Goal: Information Seeking & Learning: Learn about a topic

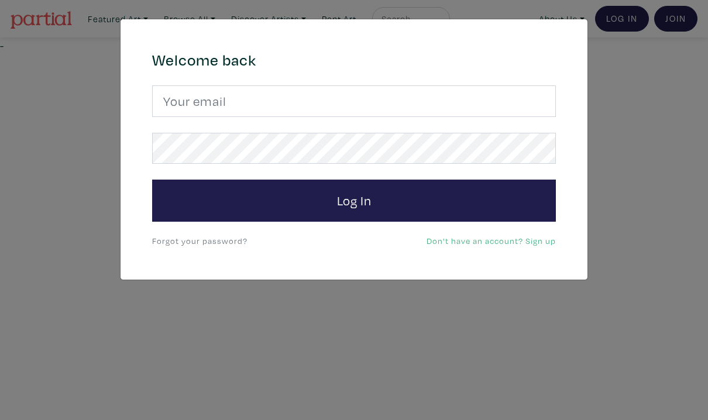
click at [631, 26] on div "× 664c6a6d6e3476504e6b79362f4172494552756f694733386b666278545363695a485979654c4…" at bounding box center [354, 210] width 708 height 420
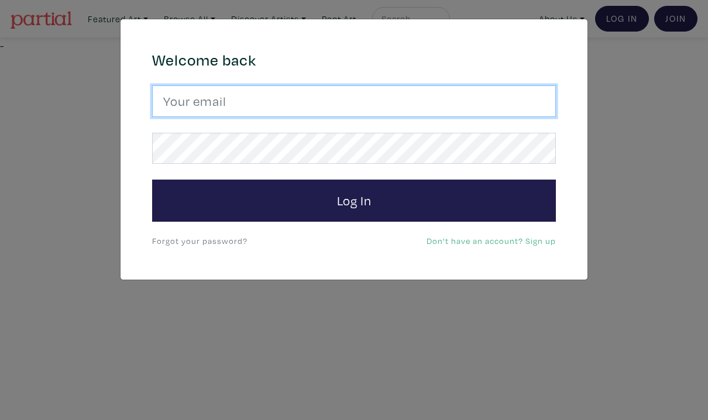
type input "arif.bahaduri@gmail.com"
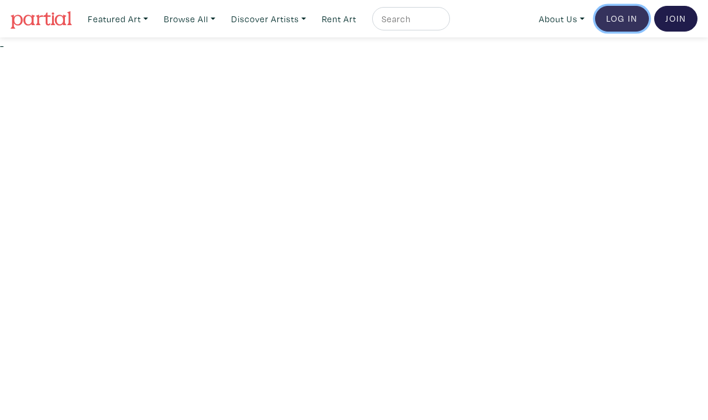
click at [624, 21] on link "Log In" at bounding box center [622, 19] width 54 height 26
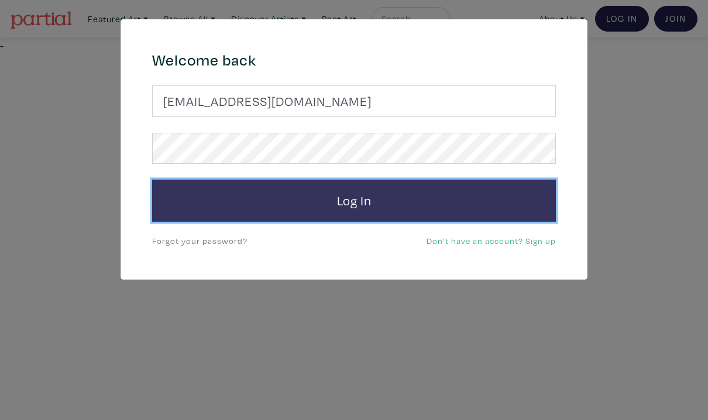
click at [315, 201] on button "Log In" at bounding box center [354, 201] width 404 height 42
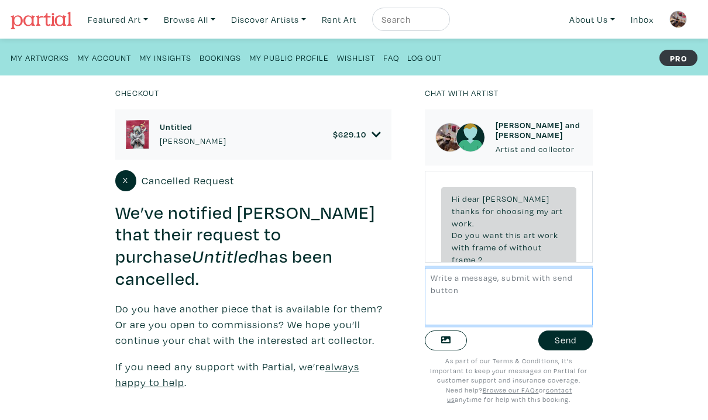
scroll to position [61, 0]
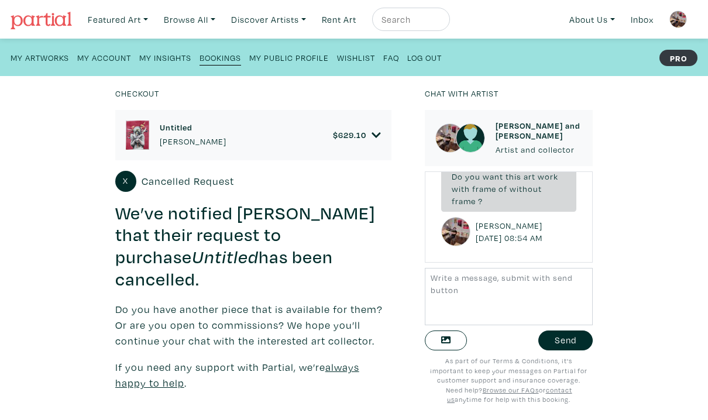
click at [673, 128] on div "Checkout Untitled [PERSON_NAME] $ 629.10 • Painting • Watercolour,Rutring pen a…" at bounding box center [353, 248] width 743 height 344
click at [161, 60] on small "My Insights" at bounding box center [165, 57] width 52 height 11
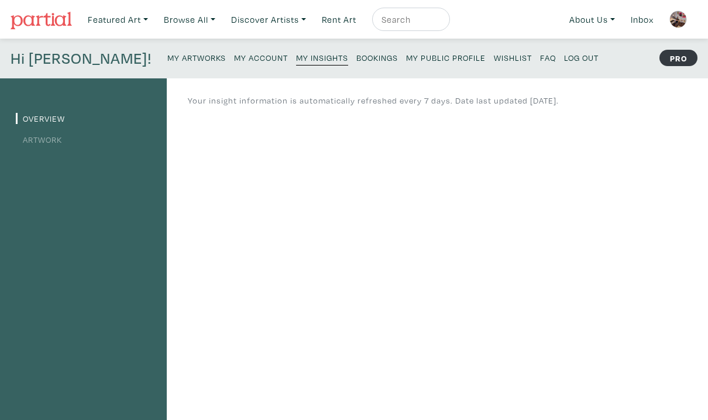
click at [167, 59] on small "My Artworks" at bounding box center [196, 57] width 59 height 11
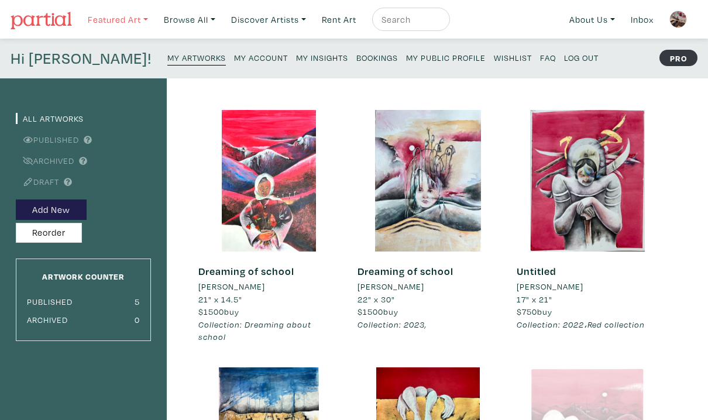
click at [143, 21] on link "Featured Art" at bounding box center [117, 20] width 71 height 24
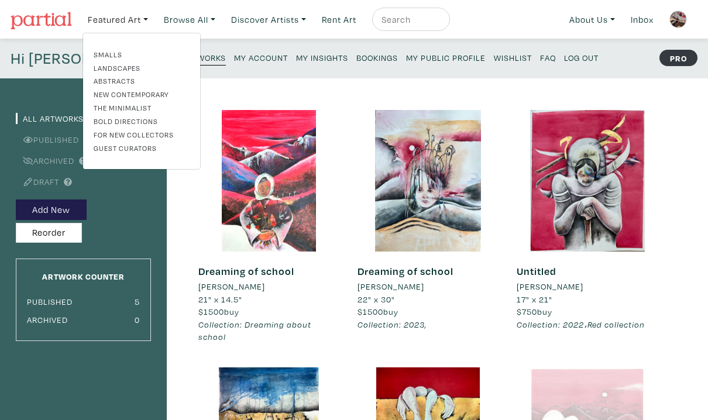
click at [126, 57] on link "Smalls" at bounding box center [142, 54] width 96 height 11
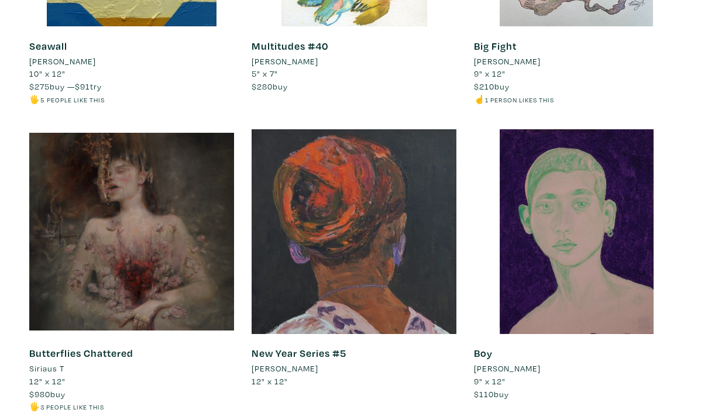
scroll to position [5921, 0]
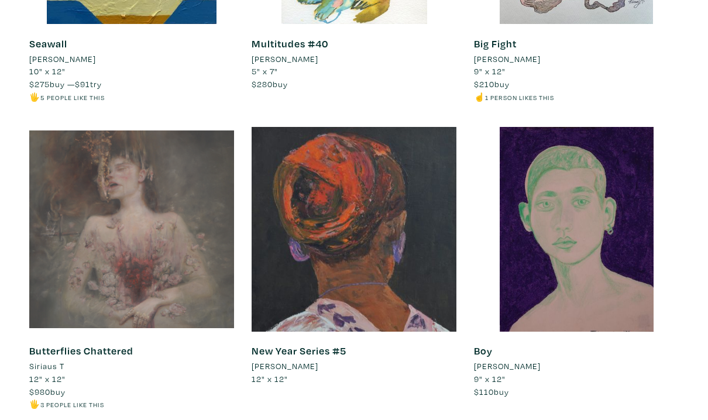
click at [128, 283] on div at bounding box center [131, 229] width 205 height 205
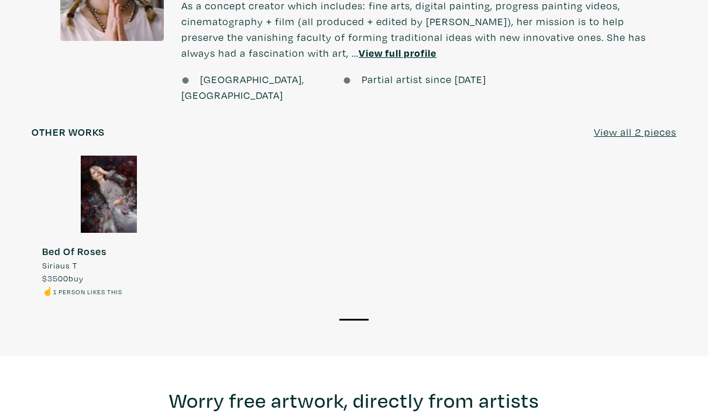
scroll to position [1100, 0]
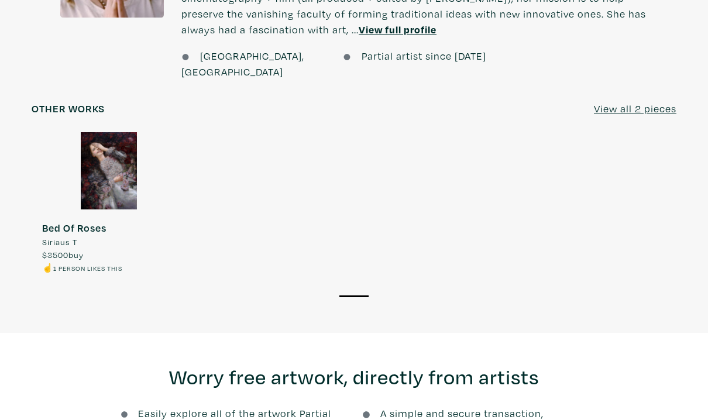
click at [613, 102] on u "View all 2 pieces" at bounding box center [635, 108] width 82 height 13
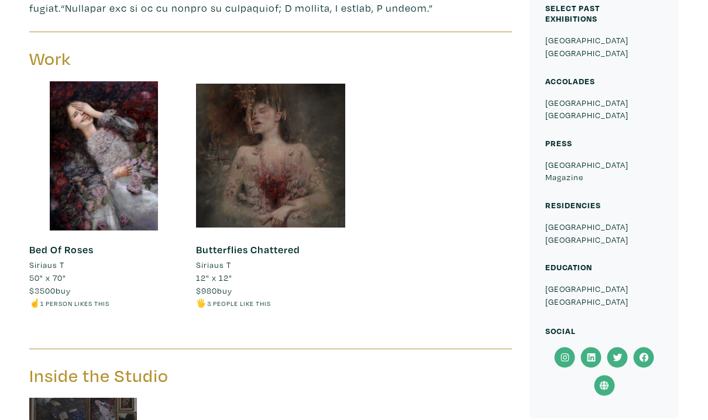
scroll to position [538, 0]
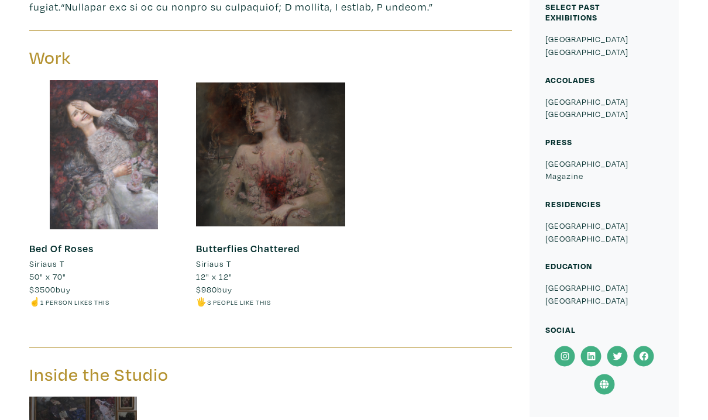
click at [97, 221] on div at bounding box center [103, 154] width 149 height 149
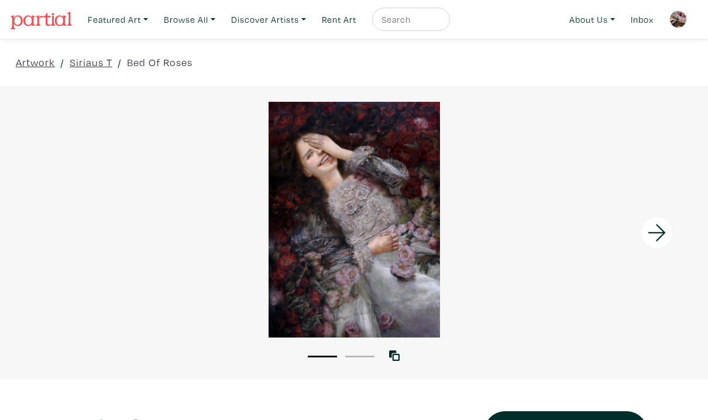
click at [43, 22] on img at bounding box center [41, 21] width 61 height 18
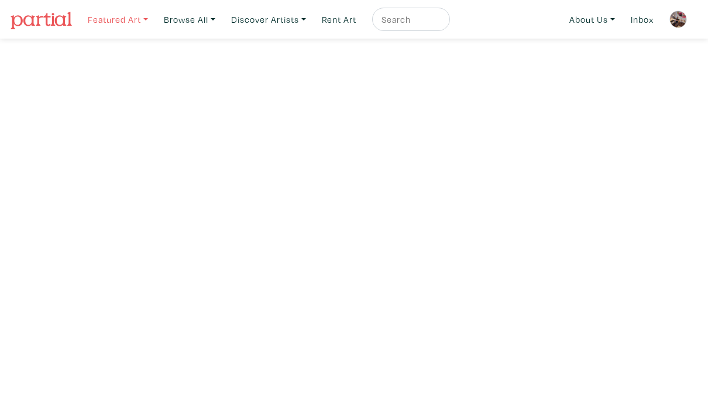
click at [136, 21] on link "Featured Art" at bounding box center [117, 20] width 71 height 24
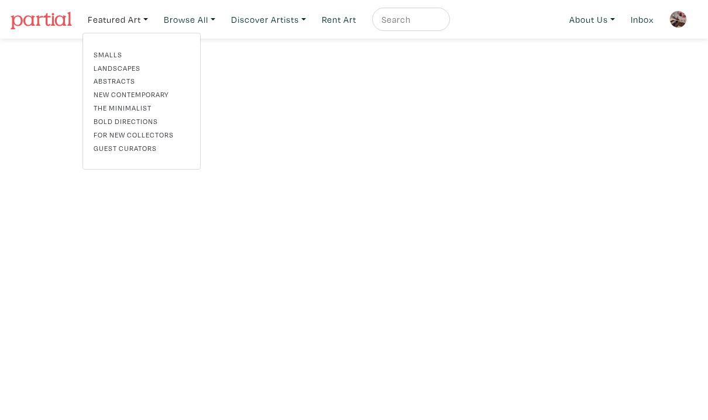
click at [135, 97] on link "New Contemporary" at bounding box center [142, 94] width 96 height 11
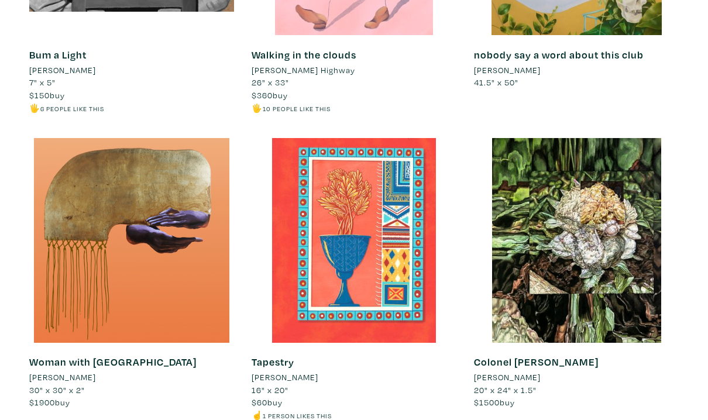
scroll to position [5676, 0]
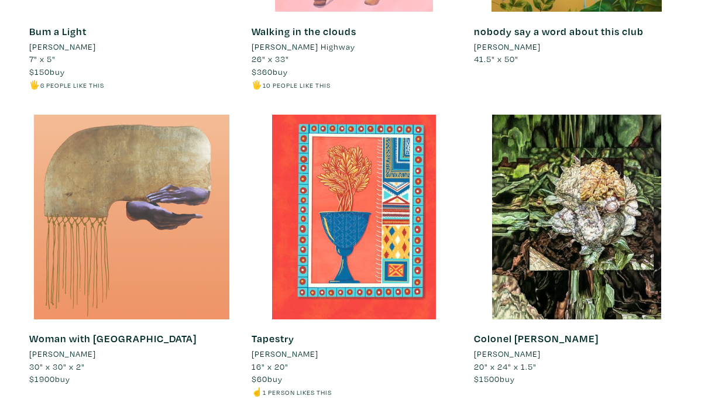
click at [97, 246] on div at bounding box center [131, 217] width 205 height 205
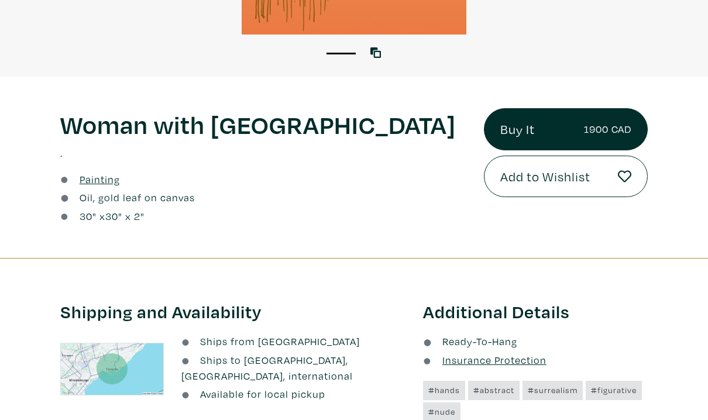
scroll to position [304, 0]
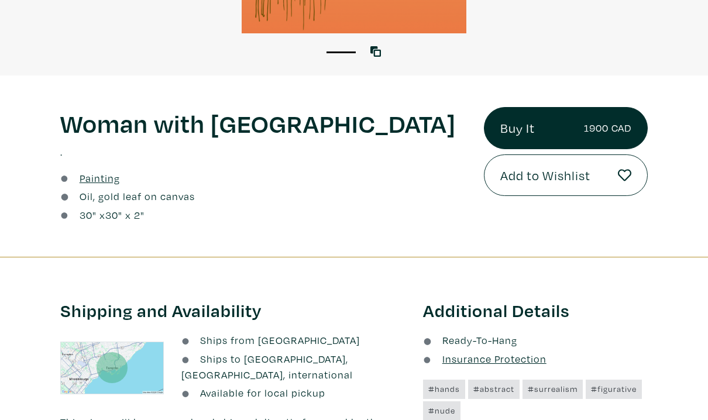
click at [92, 181] on u "Painting" at bounding box center [100, 177] width 40 height 13
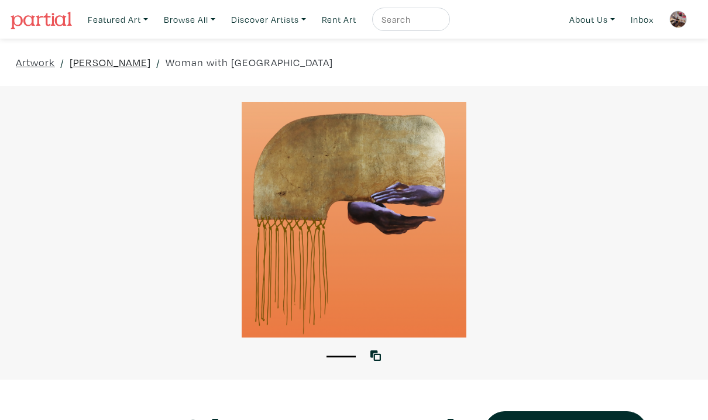
click at [100, 66] on link "[PERSON_NAME]" at bounding box center [110, 62] width 81 height 16
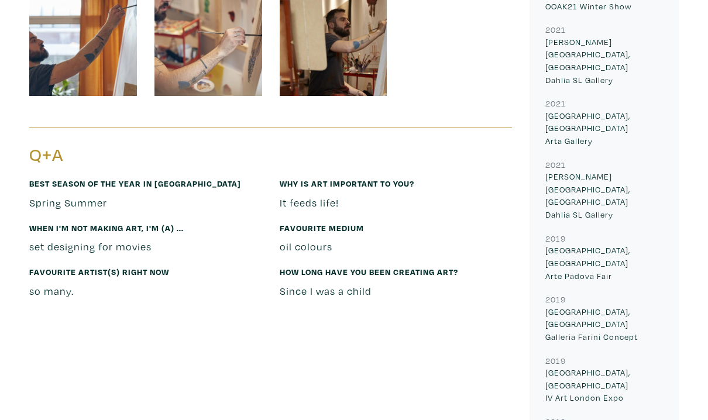
scroll to position [1100, 0]
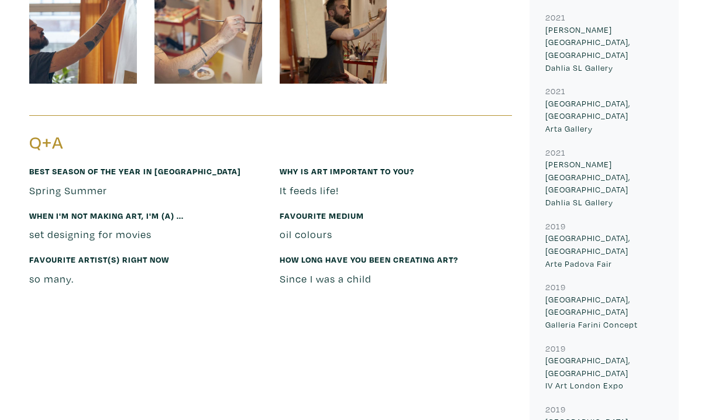
click at [191, 272] on div "[PERSON_NAME] Artist member since [DATE] [GEOGRAPHIC_DATA], [GEOGRAPHIC_DATA] B…" at bounding box center [270, 187] width 500 height 2142
click at [237, 322] on div "[PERSON_NAME] Artist member since [DATE] [GEOGRAPHIC_DATA], [GEOGRAPHIC_DATA] B…" at bounding box center [270, 187] width 500 height 2142
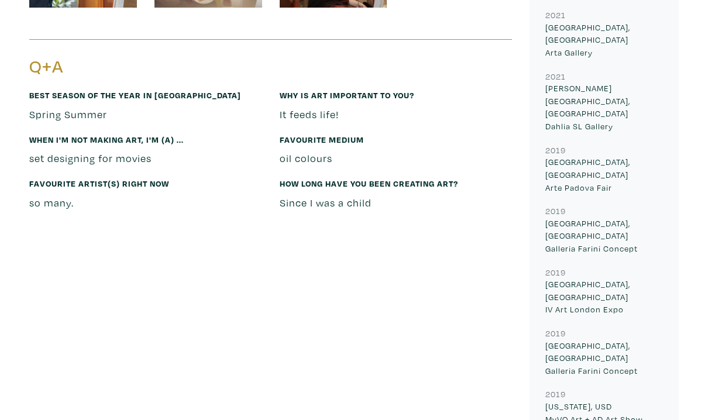
scroll to position [1194, 0]
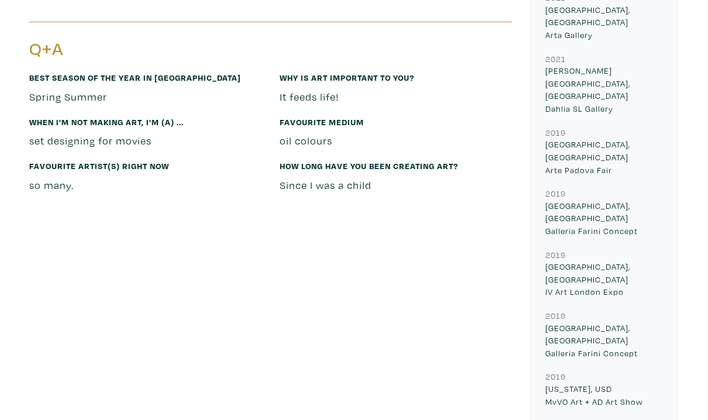
click at [506, 312] on div "Fabrizio Sclocco Artist member since 2019 Toronto, Ontario Born in Pescara, Ita…" at bounding box center [270, 93] width 500 height 2142
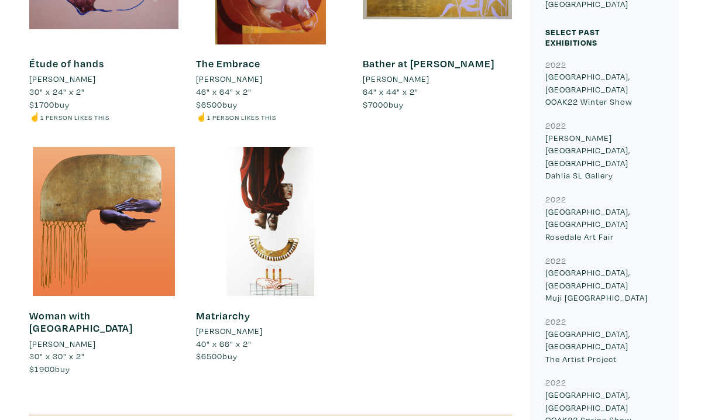
scroll to position [608, 0]
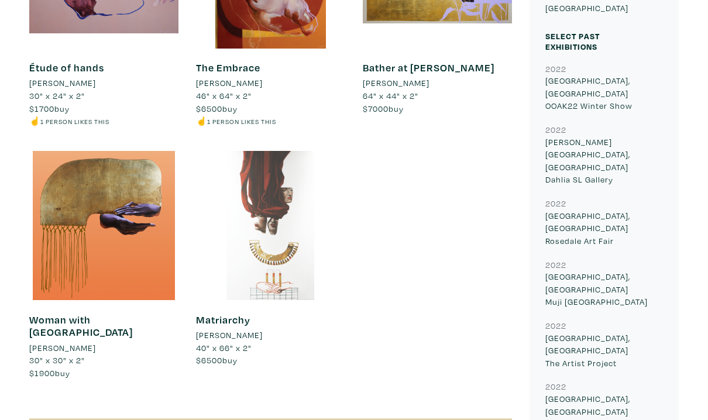
drag, startPoint x: 441, startPoint y: 232, endPoint x: 273, endPoint y: 206, distance: 169.4
click at [276, 206] on div "Étude of hands Fabrizio Sclocco 30" x 24" x 2" $1700 buy ☝️ 1 person likes this…" at bounding box center [270, 151] width 500 height 504
click at [273, 206] on div at bounding box center [270, 225] width 149 height 149
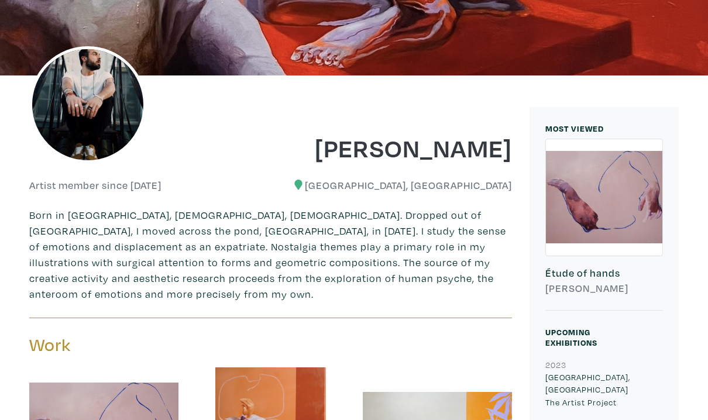
scroll to position [117, 0]
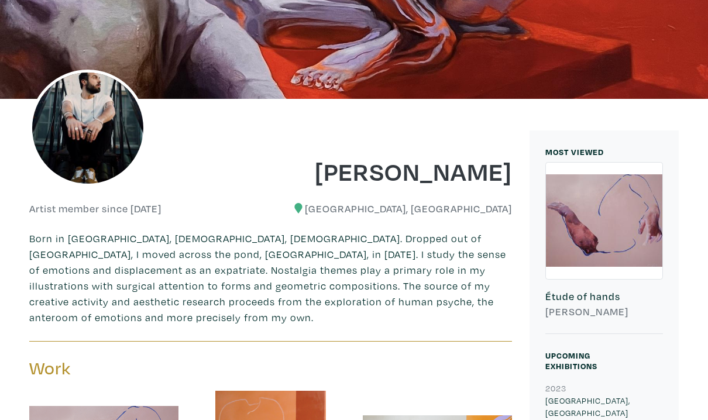
drag, startPoint x: 169, startPoint y: 128, endPoint x: 22, endPoint y: 46, distance: 167.9
click at [153, 114] on div at bounding box center [145, 143] width 250 height 88
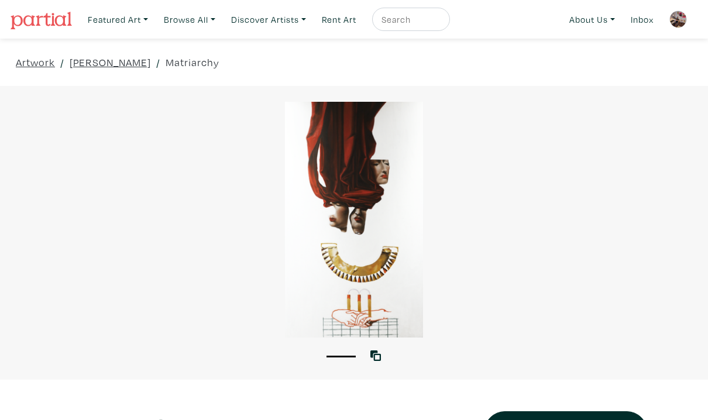
click at [384, 193] on div at bounding box center [354, 220] width 708 height 236
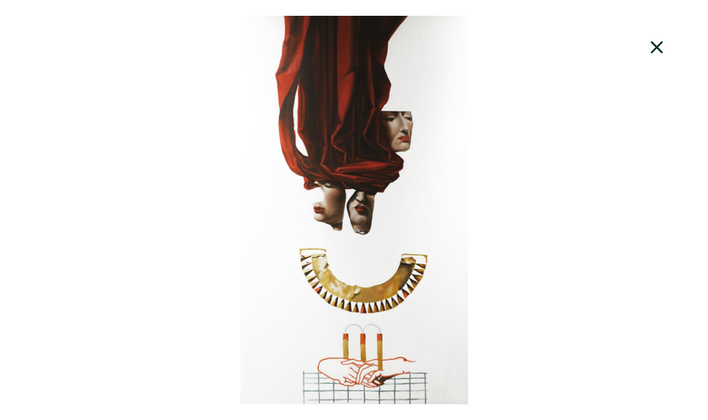
click at [656, 52] on icon at bounding box center [657, 48] width 40 height 32
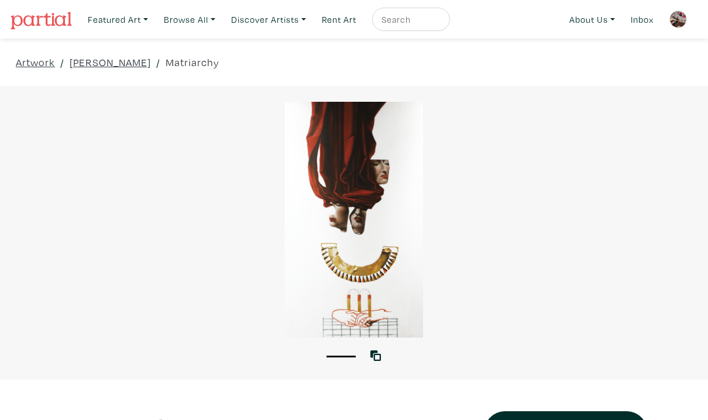
drag, startPoint x: 184, startPoint y: 116, endPoint x: 75, endPoint y: 92, distance: 111.0
click at [152, 106] on div at bounding box center [354, 220] width 708 height 236
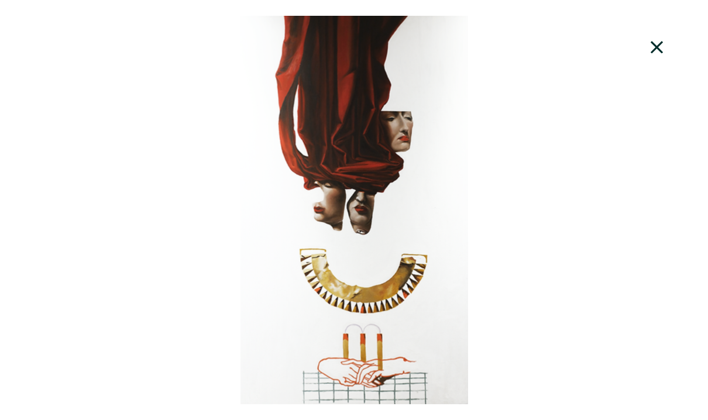
click at [661, 48] on icon at bounding box center [657, 48] width 40 height 32
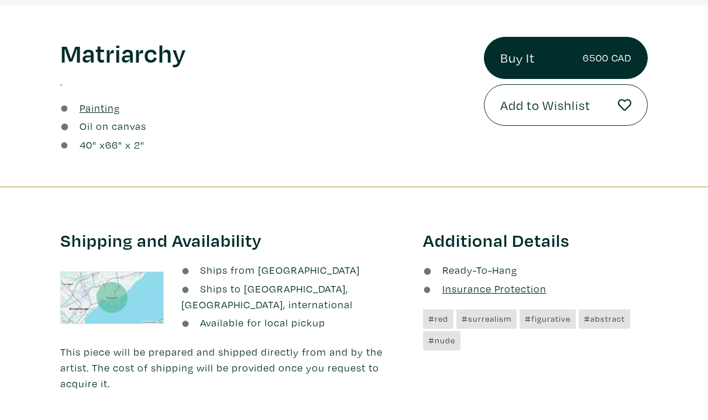
scroll to position [398, 0]
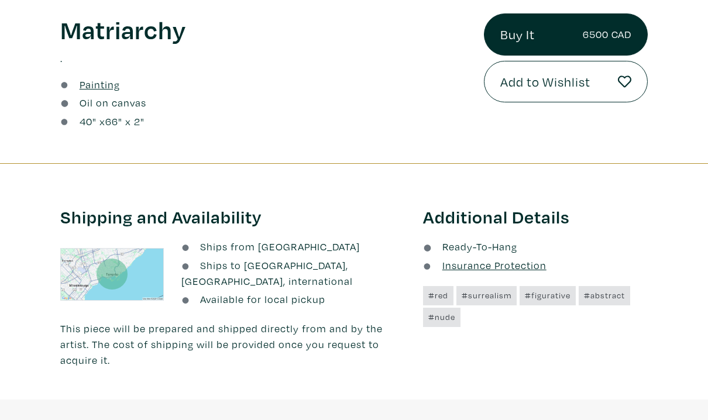
click at [411, 64] on p "." at bounding box center [262, 58] width 405 height 16
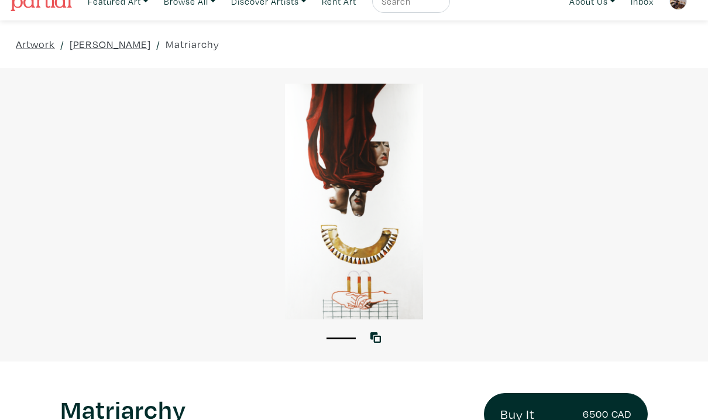
scroll to position [0, 0]
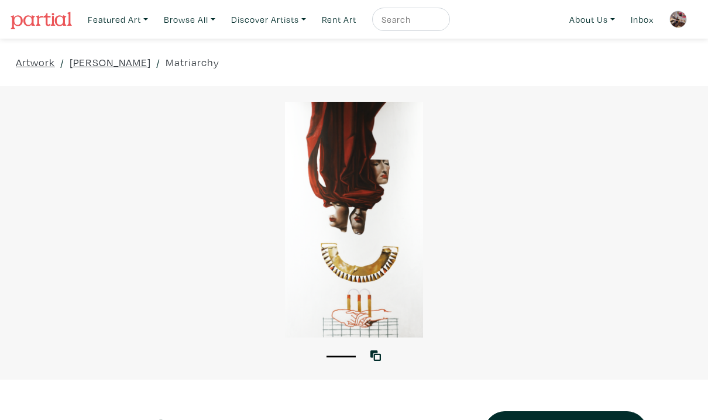
click at [590, 211] on div at bounding box center [354, 220] width 708 height 236
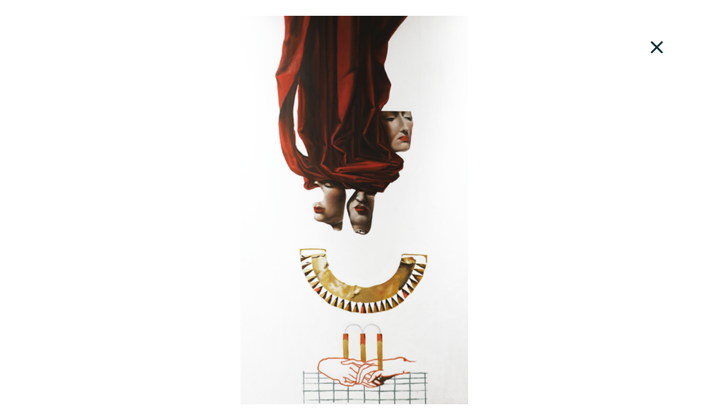
click at [659, 45] on icon at bounding box center [657, 47] width 12 height 12
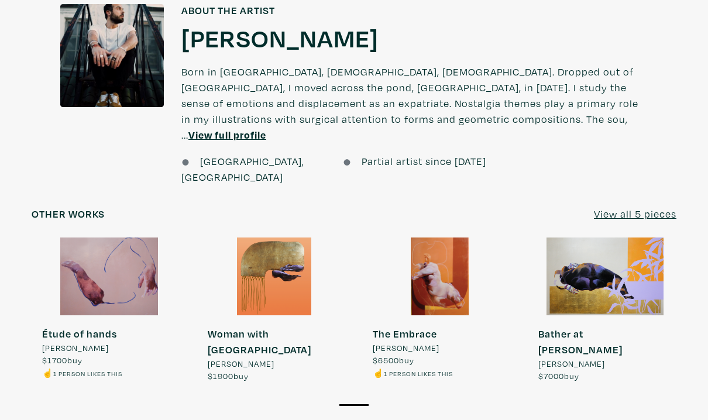
scroll to position [843, 0]
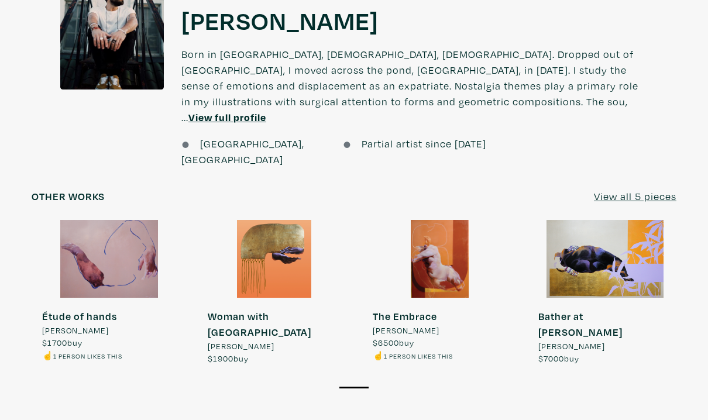
click at [613, 220] on div at bounding box center [605, 258] width 155 height 77
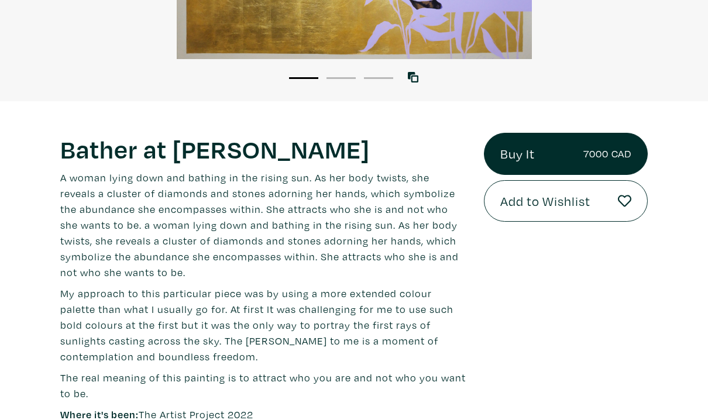
scroll to position [281, 0]
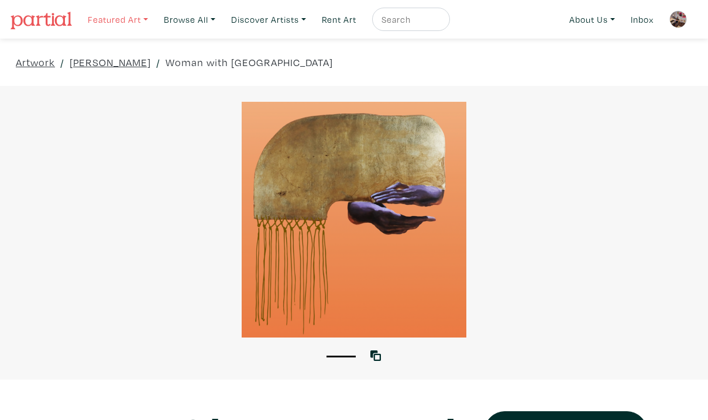
click at [123, 21] on link "Featured Art" at bounding box center [117, 20] width 71 height 24
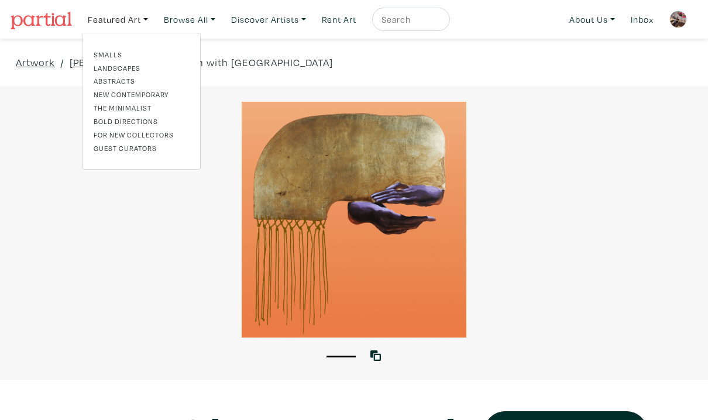
click at [128, 126] on link "Bold Directions" at bounding box center [142, 121] width 96 height 11
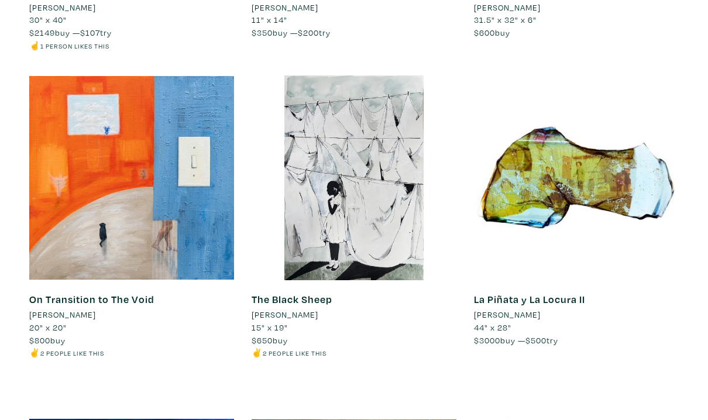
scroll to position [5359, 0]
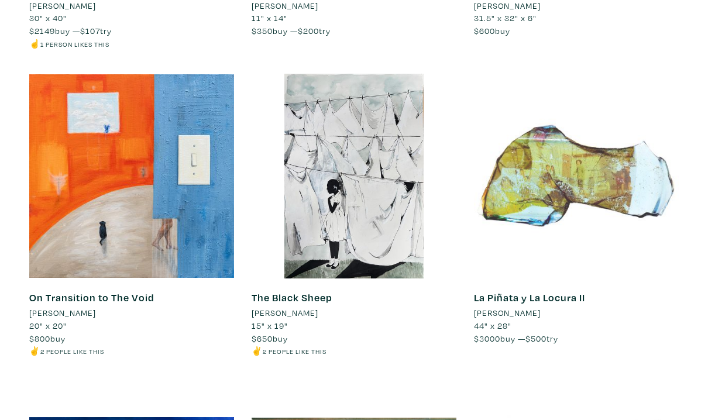
click at [533, 171] on div at bounding box center [576, 176] width 205 height 205
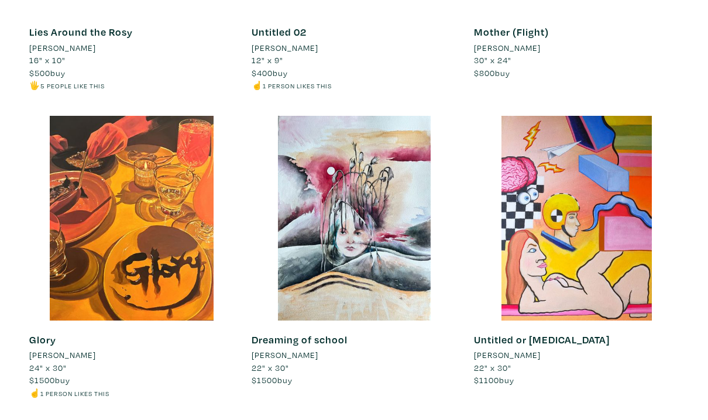
scroll to position [1942, 0]
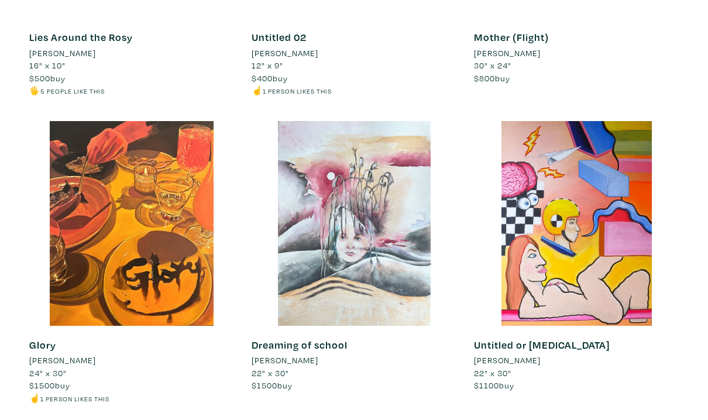
click at [345, 260] on div at bounding box center [354, 223] width 205 height 205
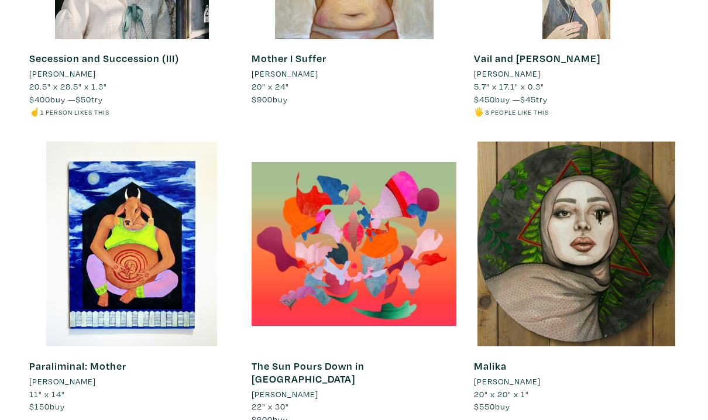
scroll to position [7442, 0]
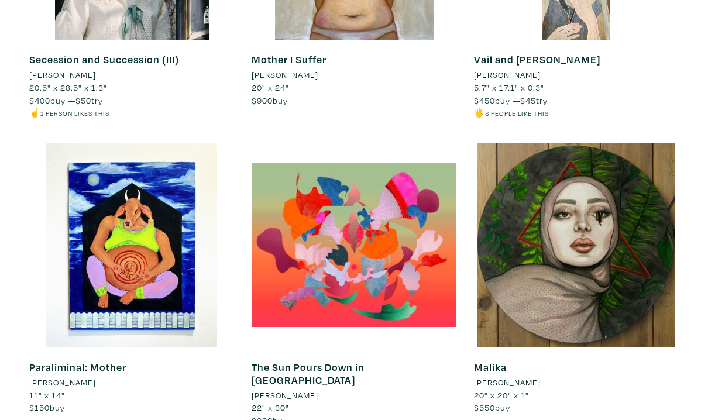
click at [490, 365] on link "Malika" at bounding box center [490, 366] width 33 height 13
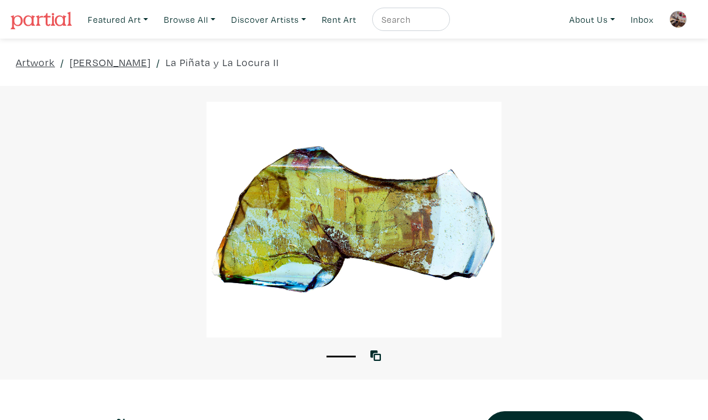
click at [384, 306] on div at bounding box center [354, 220] width 708 height 236
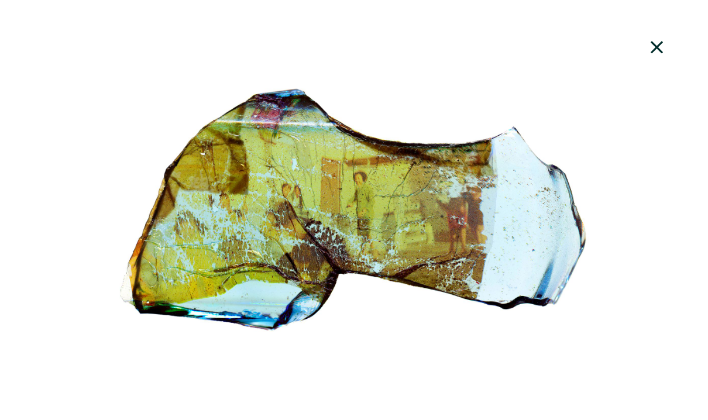
click at [384, 306] on div at bounding box center [354, 210] width 708 height 388
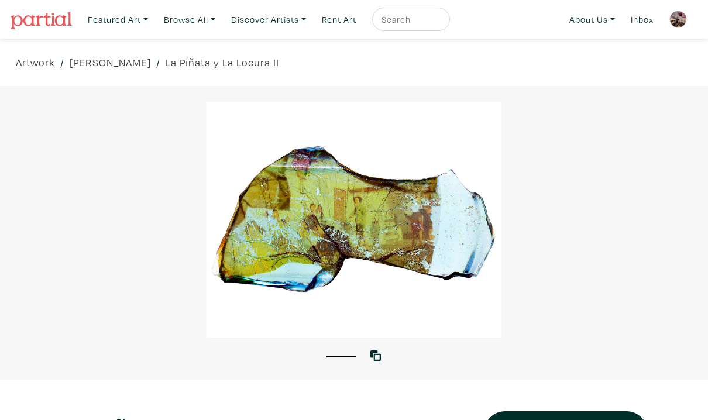
click at [384, 306] on div at bounding box center [354, 220] width 708 height 236
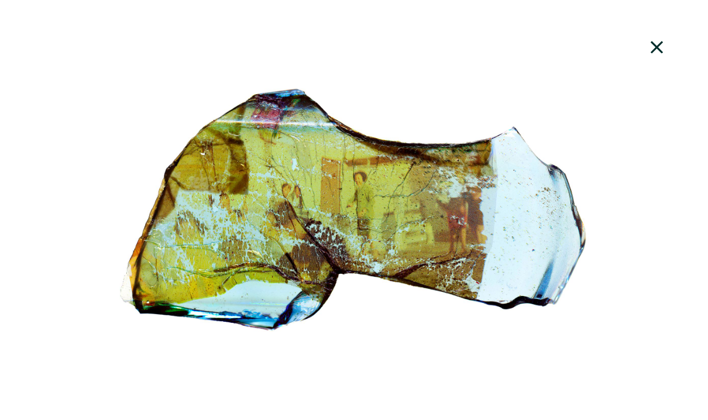
click at [658, 49] on icon at bounding box center [657, 47] width 12 height 12
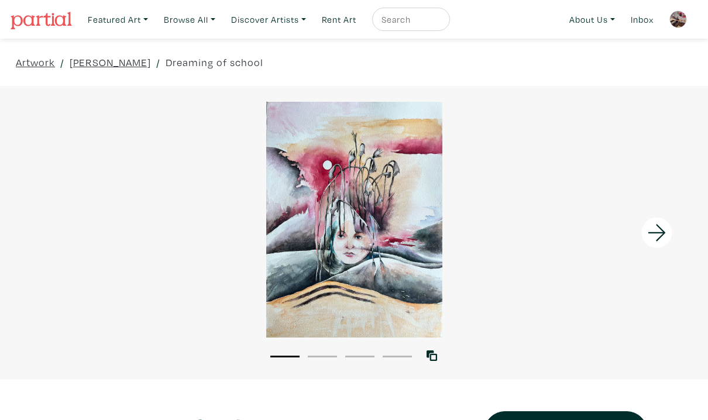
click at [363, 265] on div at bounding box center [354, 220] width 708 height 236
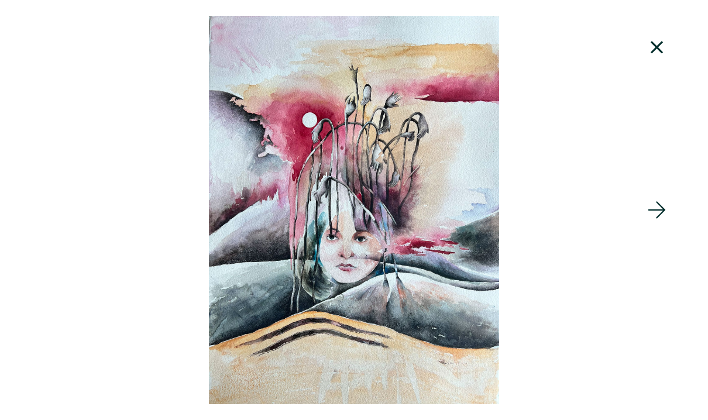
click at [363, 265] on div at bounding box center [354, 210] width 708 height 388
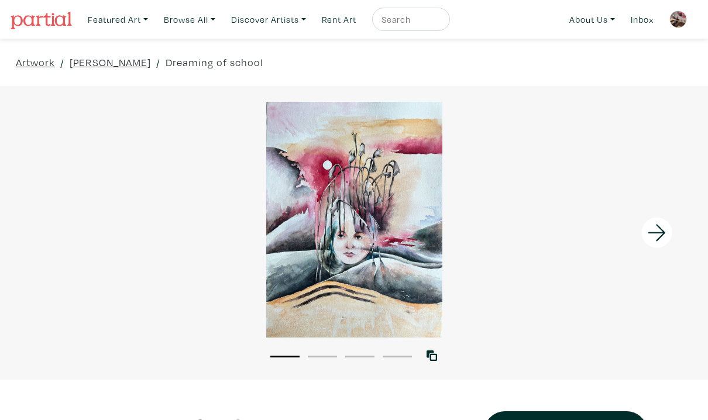
click at [363, 265] on div at bounding box center [354, 220] width 708 height 236
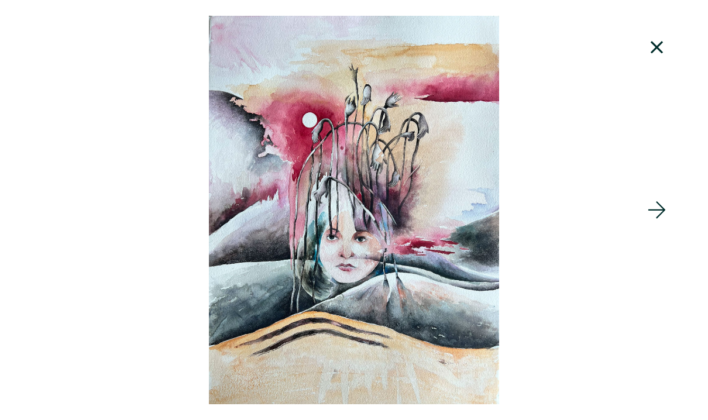
click at [363, 265] on div at bounding box center [354, 210] width 708 height 388
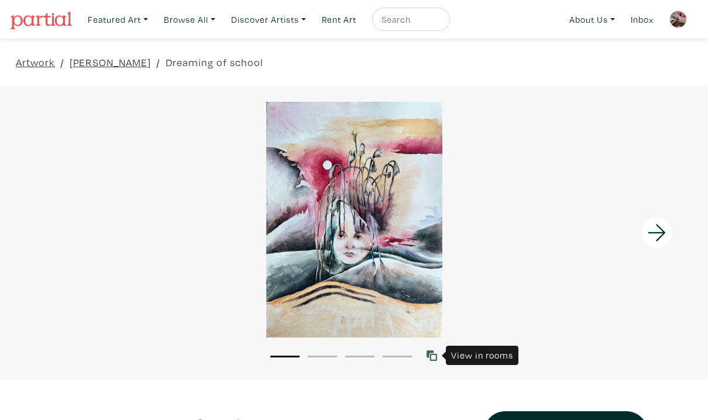
click at [431, 355] on icon at bounding box center [432, 355] width 11 height 11
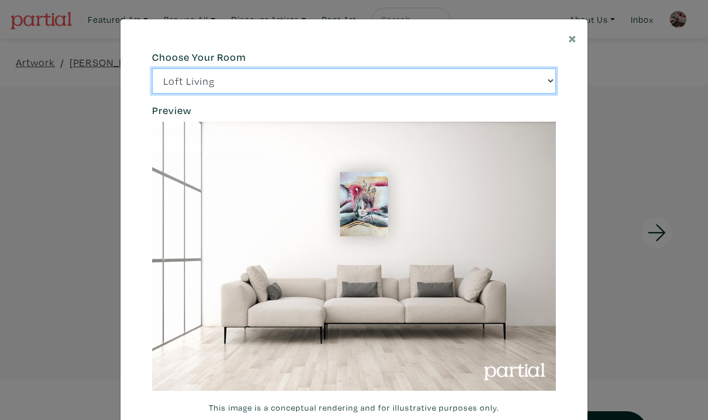
click at [551, 82] on select "Loft Living Bright Bedroom City Office Gallery Space Modern Lounge" at bounding box center [354, 80] width 404 height 25
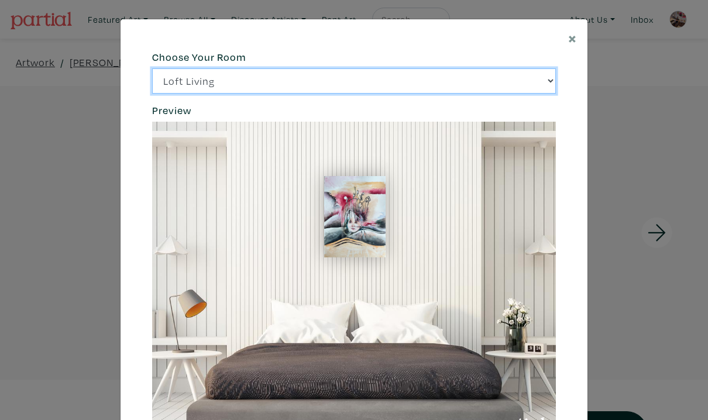
click at [551, 82] on select "Loft Living Bright Bedroom City Office Gallery Space Modern Lounge" at bounding box center [354, 80] width 404 height 25
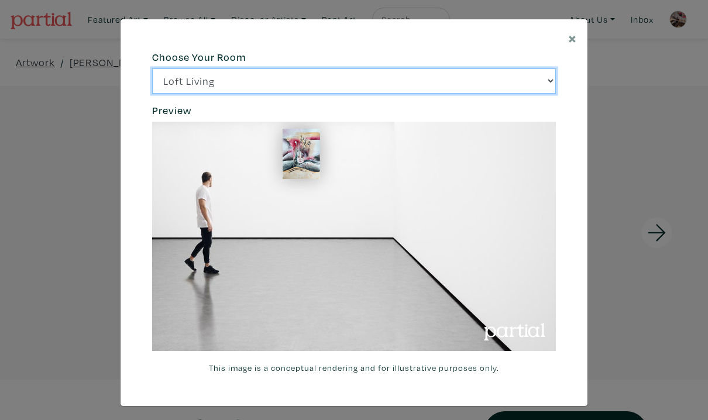
click at [548, 80] on select "Loft Living Bright Bedroom City Office Gallery Space Modern Lounge" at bounding box center [354, 80] width 404 height 25
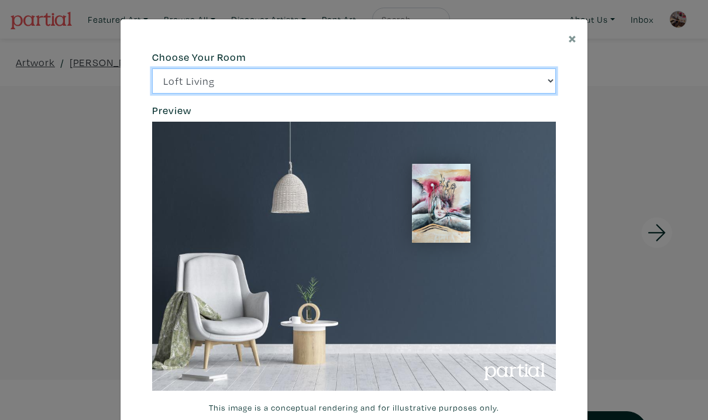
click at [548, 80] on select "Loft Living Bright Bedroom City Office Gallery Space Modern Lounge" at bounding box center [354, 80] width 404 height 25
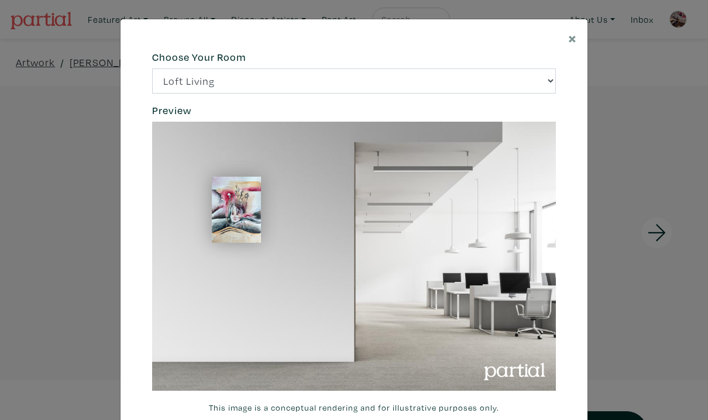
click at [170, 113] on h6 "Preview" at bounding box center [354, 110] width 404 height 13
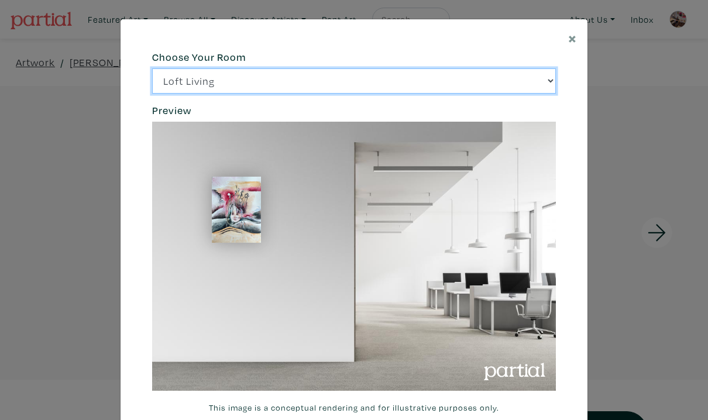
click at [553, 80] on select "Loft Living Bright Bedroom City Office Gallery Space Modern Lounge" at bounding box center [354, 80] width 404 height 25
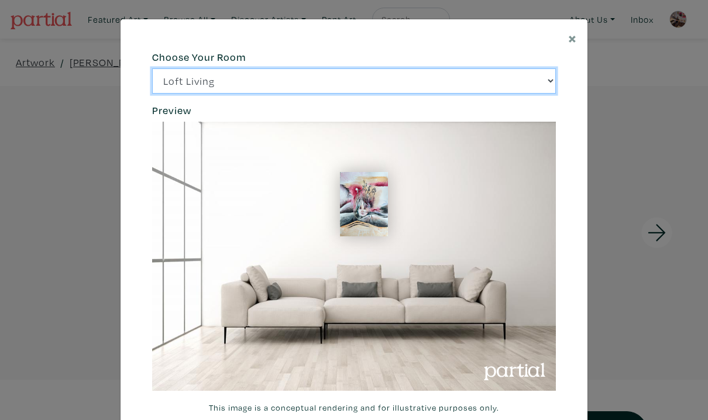
click at [551, 82] on select "Loft Living Bright Bedroom City Office Gallery Space Modern Lounge" at bounding box center [354, 80] width 404 height 25
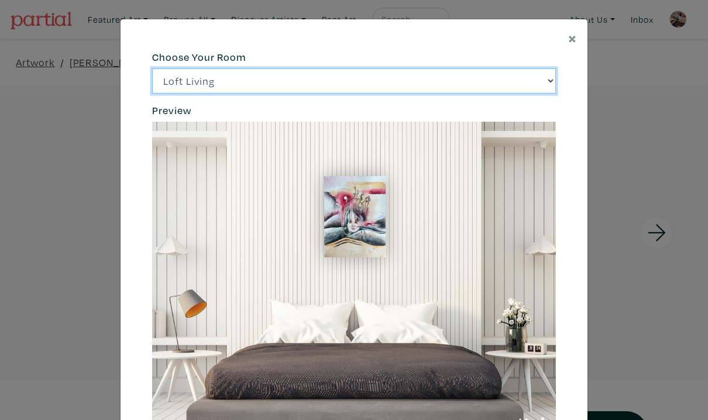
click at [551, 83] on select "Loft Living Bright Bedroom City Office Gallery Space Modern Lounge" at bounding box center [354, 80] width 404 height 25
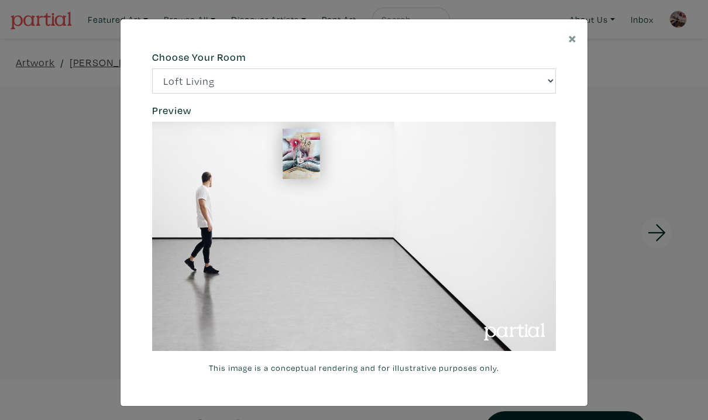
click at [222, 116] on h6 "Preview" at bounding box center [354, 110] width 404 height 13
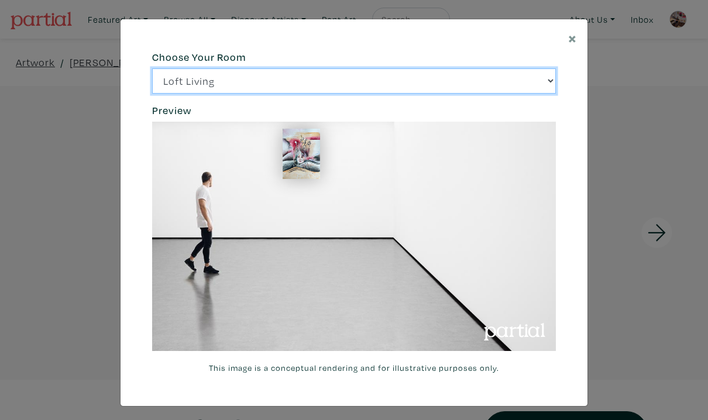
click at [548, 80] on select "Loft Living Bright Bedroom City Office Gallery Space Modern Lounge" at bounding box center [354, 80] width 404 height 25
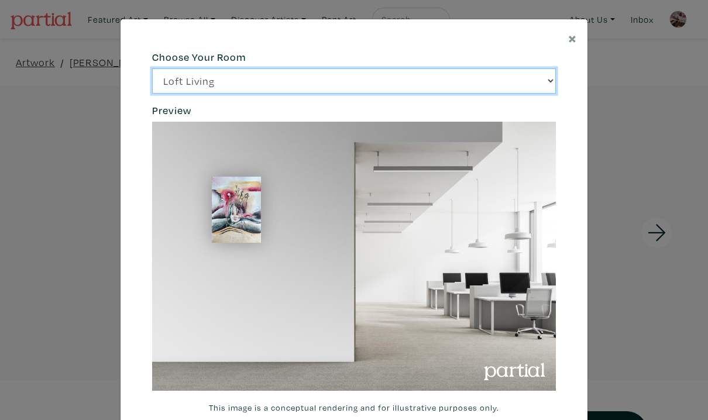
click at [551, 82] on select "Loft Living Bright Bedroom City Office Gallery Space Modern Lounge" at bounding box center [354, 80] width 404 height 25
select select "/thumb/phpThumb.php?src=https%3A%2F%2Flabs.partial.gallery%2Fprojects%2Frenderi…"
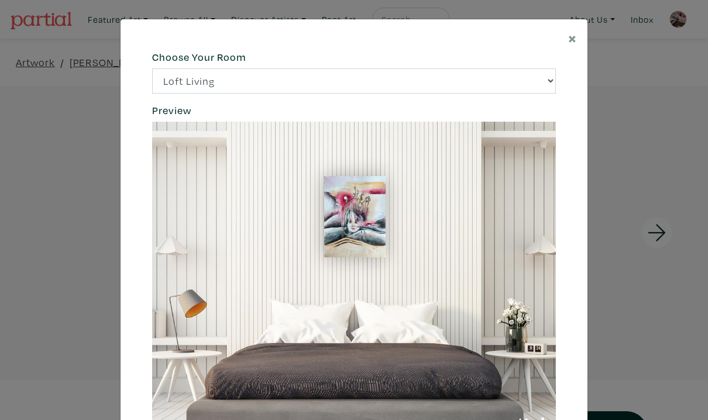
click at [22, 269] on div "× 664c6a6d6e3476504e6b79362f4172494552756f69424f306573337867644a4961614a537a457…" at bounding box center [354, 210] width 708 height 420
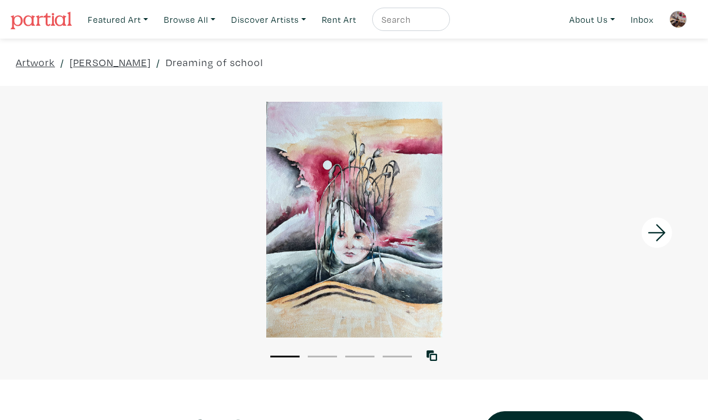
click at [654, 223] on icon at bounding box center [657, 233] width 40 height 32
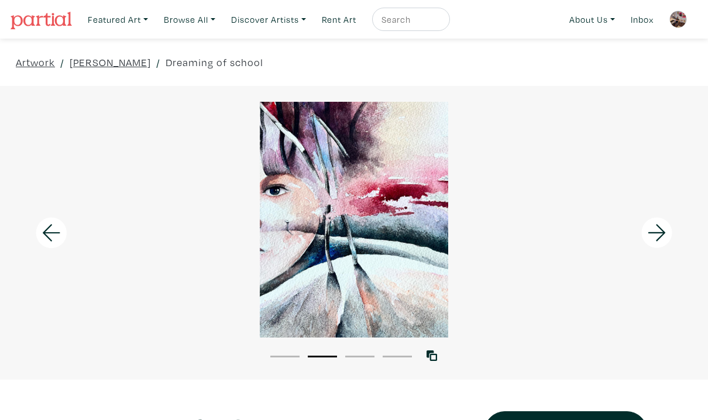
click at [660, 231] on icon at bounding box center [657, 233] width 40 height 32
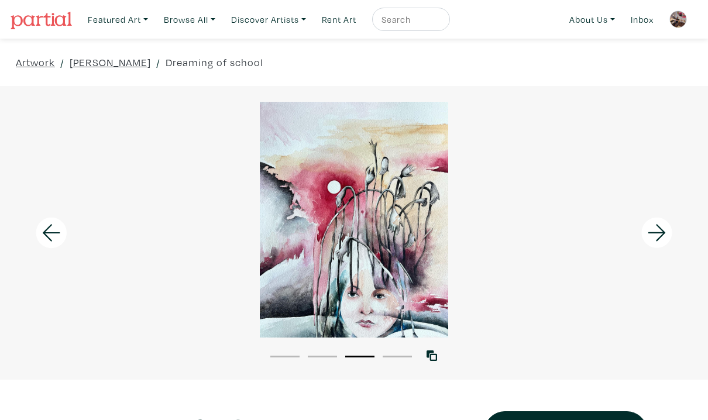
click at [660, 231] on icon at bounding box center [657, 233] width 40 height 32
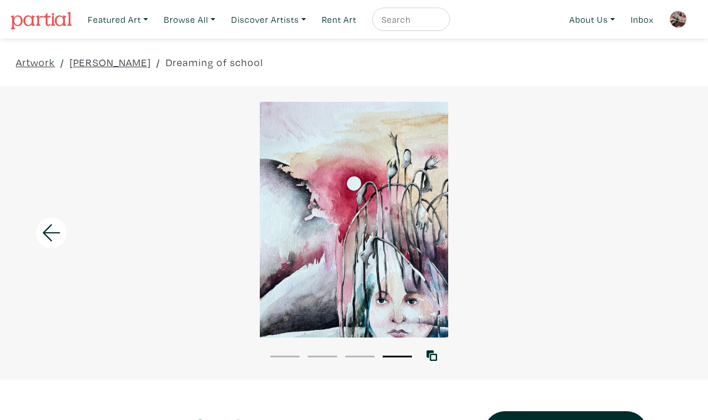
click at [660, 231] on div at bounding box center [354, 220] width 708 height 236
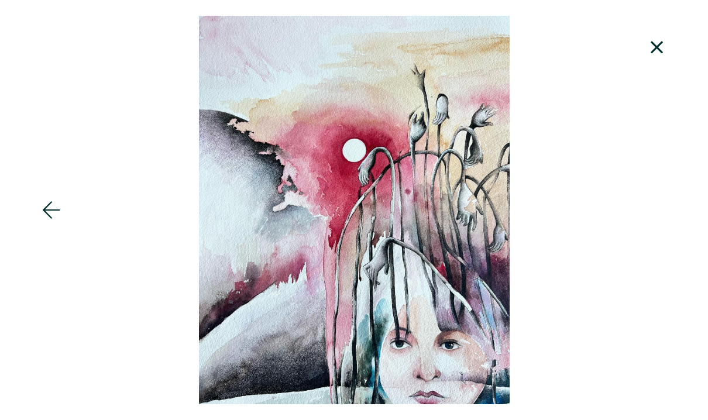
click at [658, 48] on icon at bounding box center [657, 47] width 12 height 12
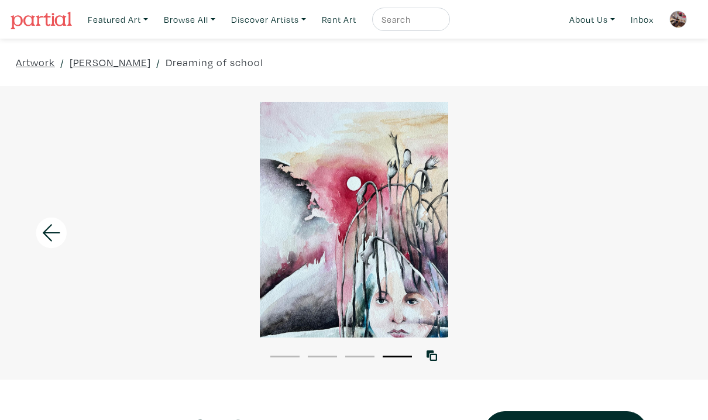
click at [134, 108] on div at bounding box center [88, 233] width 177 height 294
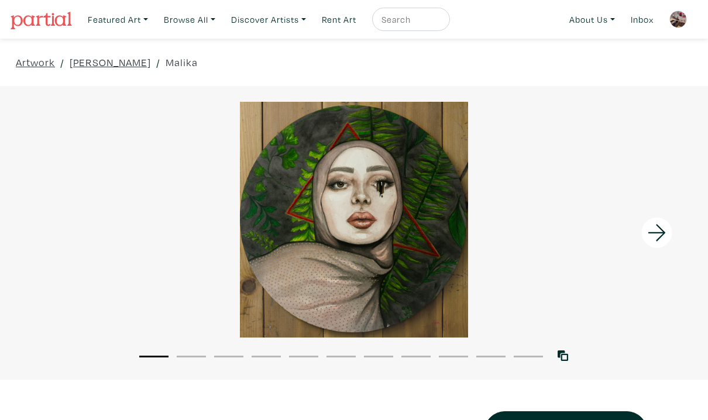
click at [659, 231] on icon at bounding box center [657, 233] width 40 height 32
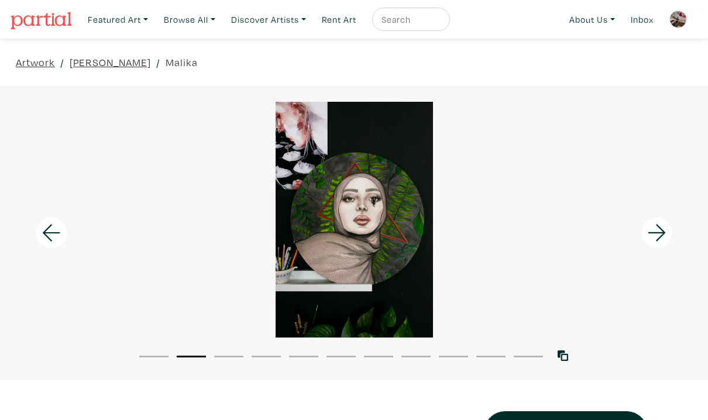
click at [659, 231] on icon at bounding box center [657, 233] width 40 height 32
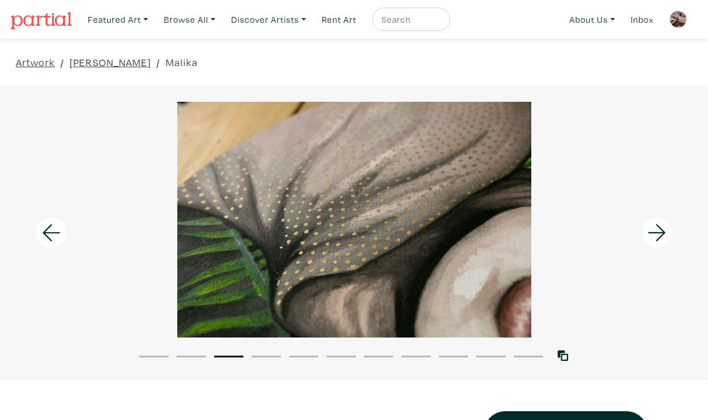
click at [659, 231] on icon at bounding box center [657, 233] width 40 height 32
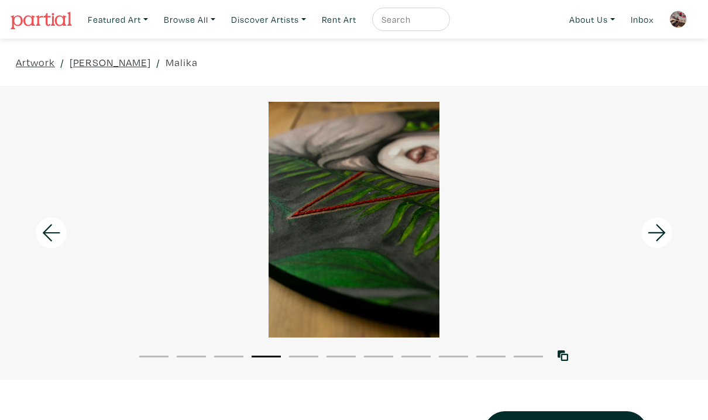
click at [659, 231] on icon at bounding box center [657, 233] width 40 height 32
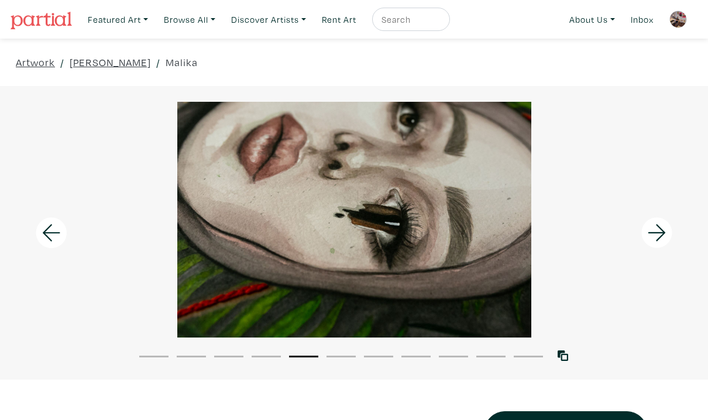
click at [659, 231] on icon at bounding box center [657, 233] width 40 height 32
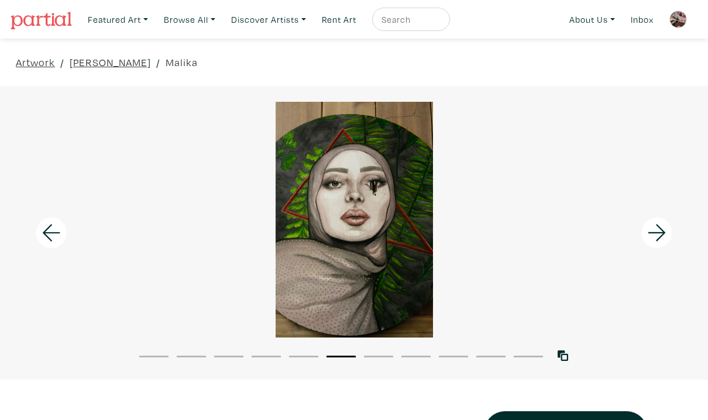
click at [659, 231] on icon at bounding box center [657, 233] width 40 height 32
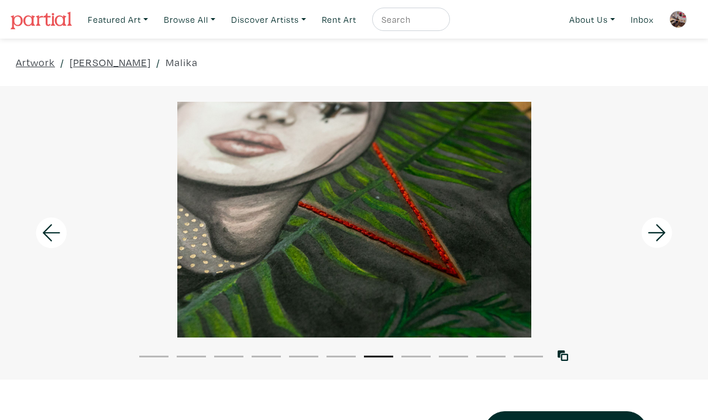
click at [659, 231] on icon at bounding box center [657, 233] width 40 height 32
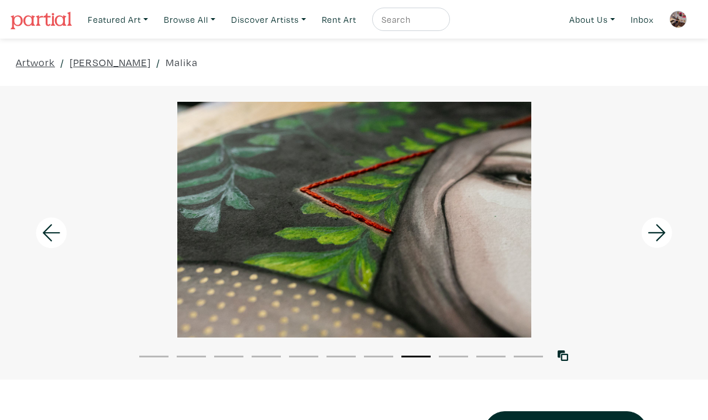
click at [659, 231] on icon at bounding box center [657, 233] width 40 height 32
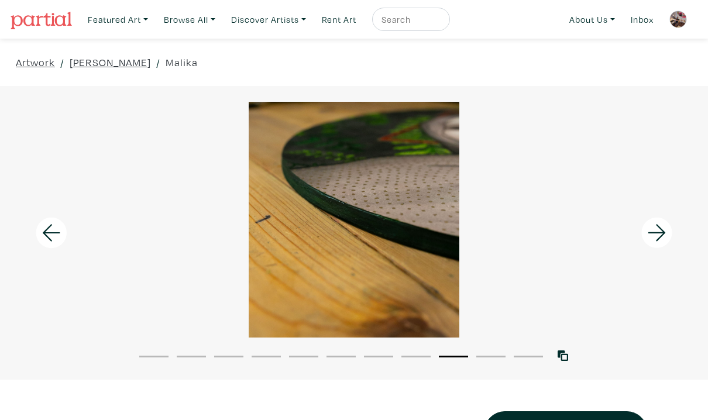
click at [659, 231] on icon at bounding box center [657, 233] width 40 height 32
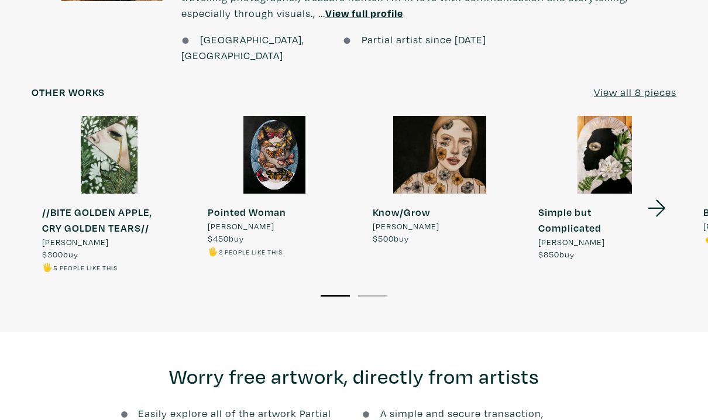
scroll to position [983, 0]
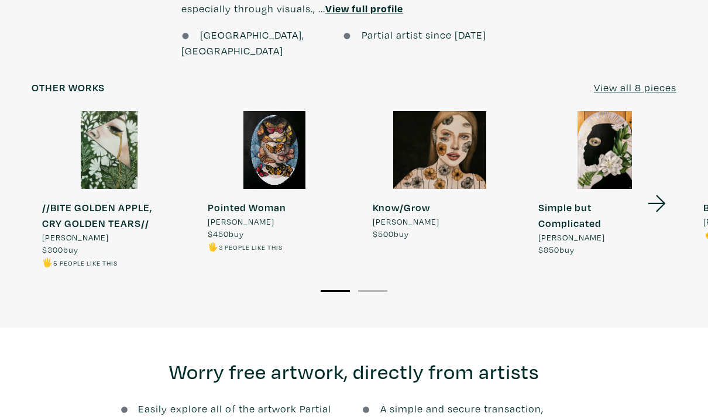
click at [289, 149] on div at bounding box center [274, 149] width 155 height 77
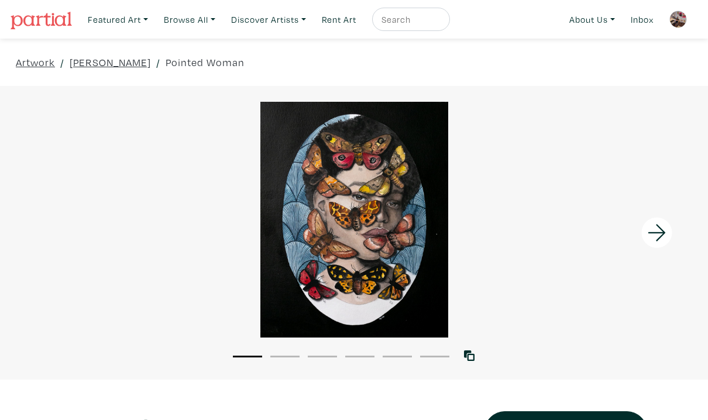
click at [663, 232] on icon at bounding box center [657, 232] width 18 height 17
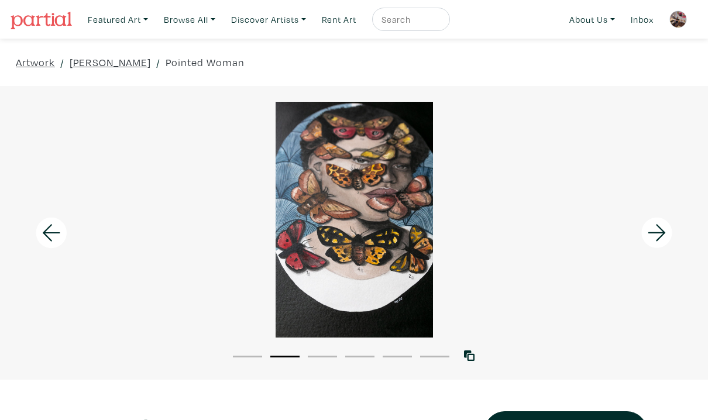
click at [663, 232] on icon at bounding box center [657, 232] width 18 height 17
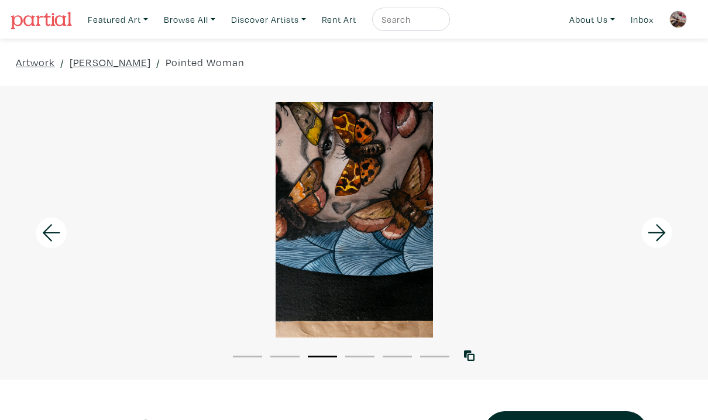
click at [663, 232] on icon at bounding box center [657, 232] width 18 height 17
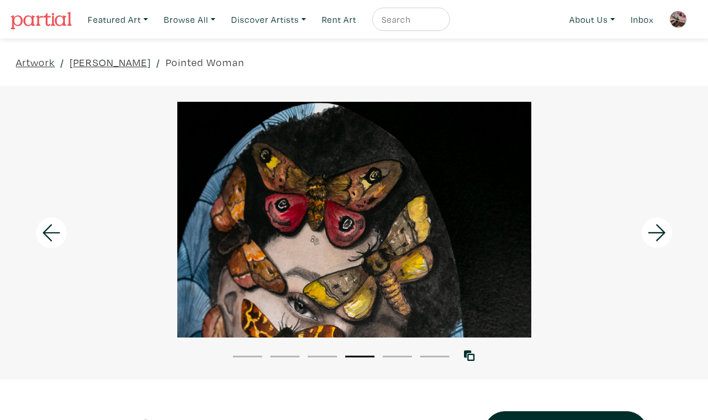
click at [663, 232] on icon at bounding box center [657, 232] width 18 height 17
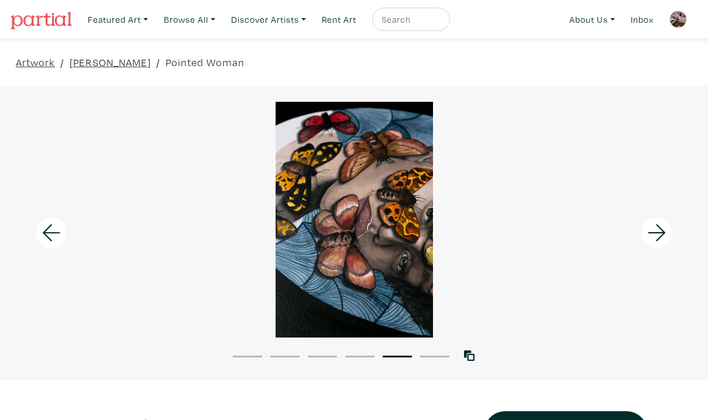
click at [663, 232] on icon at bounding box center [657, 232] width 18 height 17
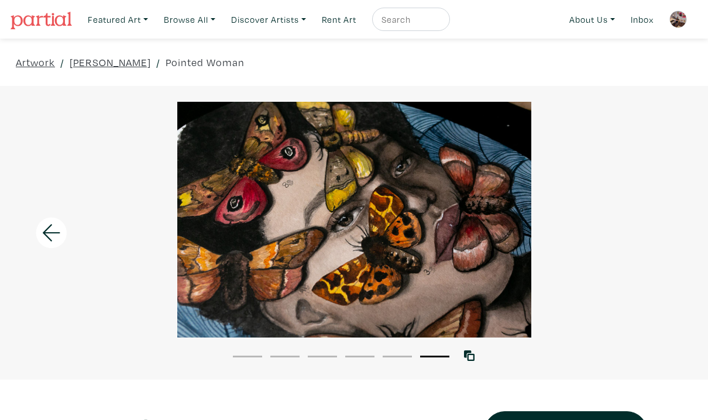
click at [663, 232] on div at bounding box center [354, 220] width 708 height 236
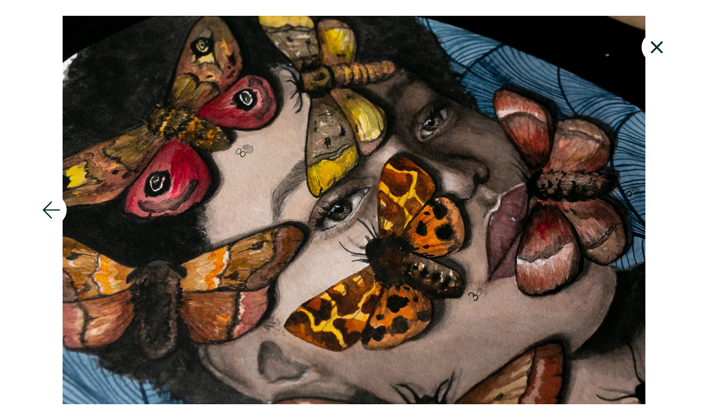
click at [655, 46] on icon at bounding box center [657, 47] width 12 height 12
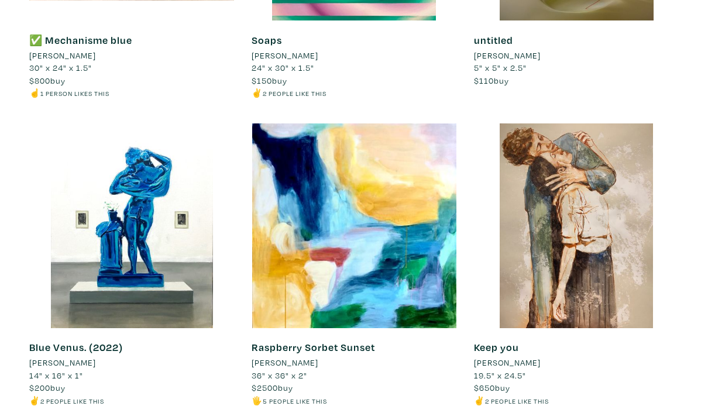
scroll to position [5045, 0]
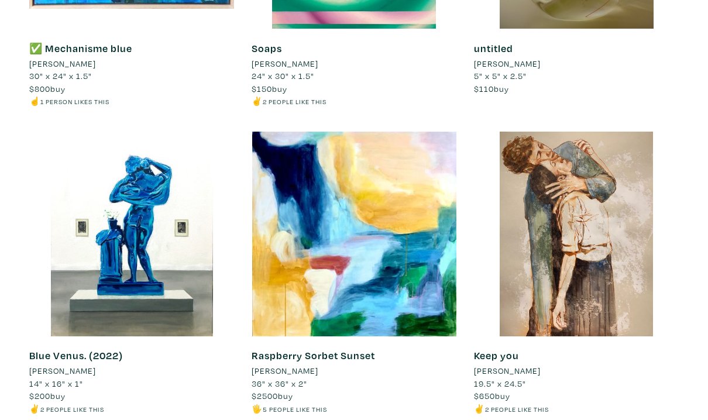
click at [683, 223] on div "Keep you Sandrine Dickel 19.5" x 24.5" $650 buy ✌️ 2 people like this #paper #o…" at bounding box center [576, 286] width 222 height 308
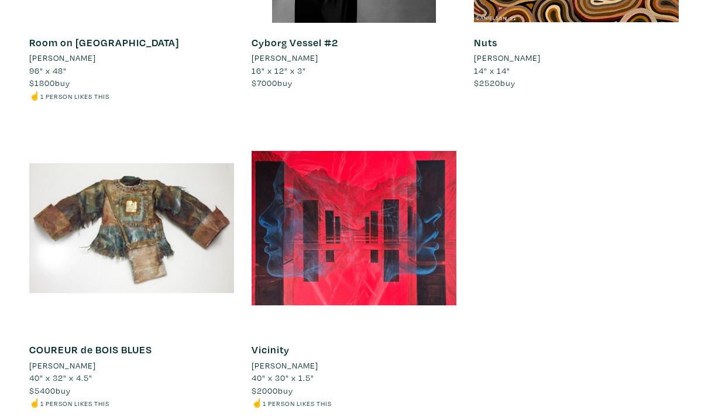
scroll to position [11176, 0]
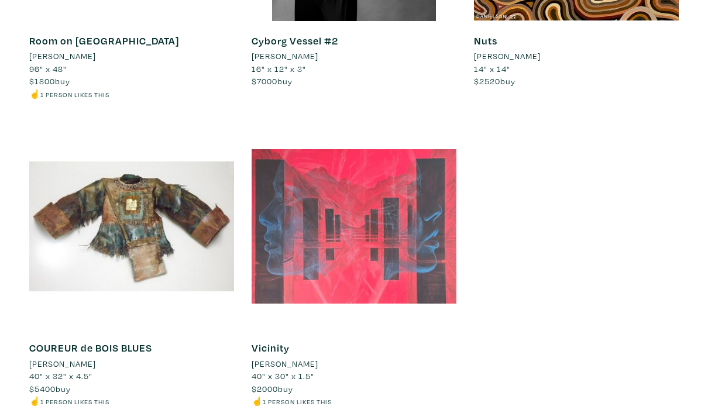
click at [369, 208] on div at bounding box center [354, 226] width 205 height 205
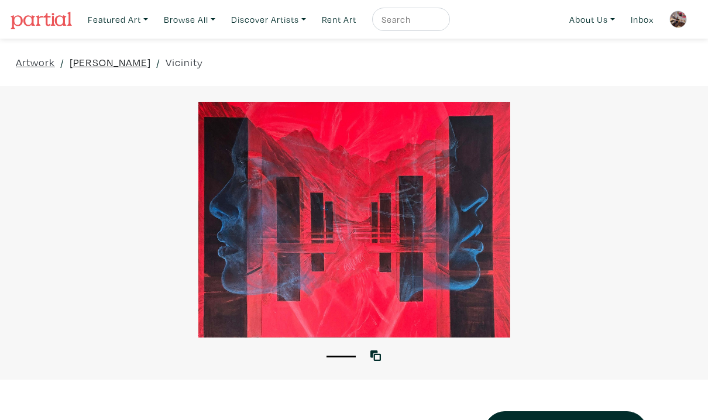
click at [84, 62] on link "[PERSON_NAME]" at bounding box center [110, 62] width 81 height 16
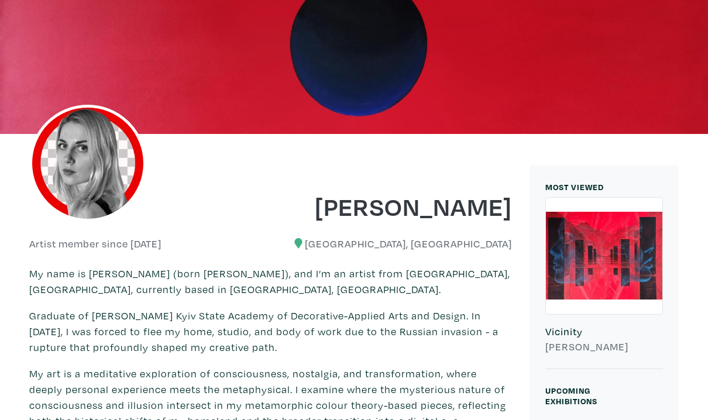
scroll to position [23, 0]
